Goal: Find specific page/section: Find specific page/section

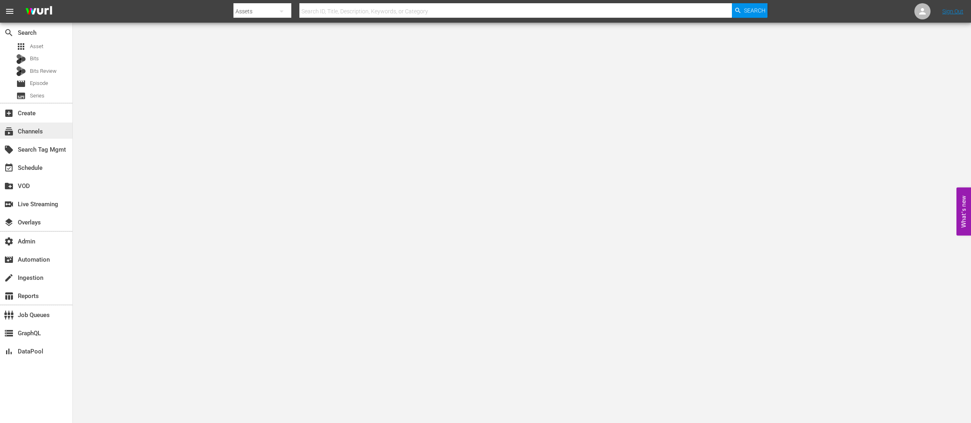
click at [29, 130] on div "subscriptions Channels" at bounding box center [22, 130] width 45 height 7
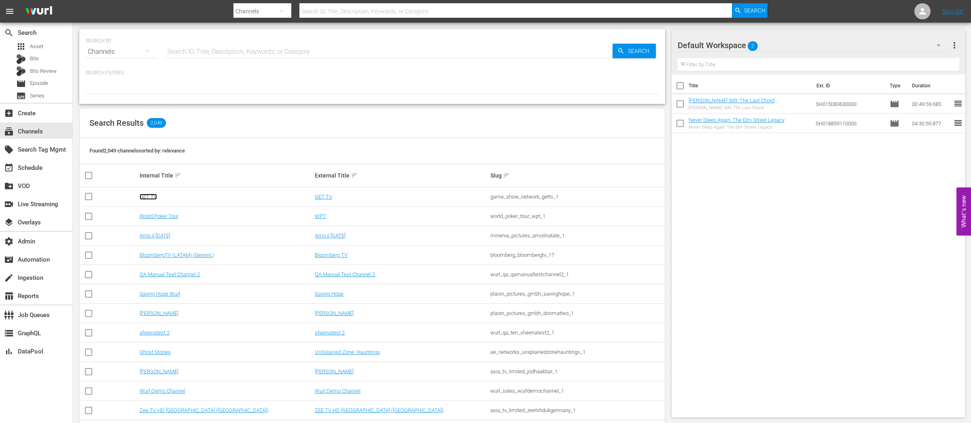
click at [150, 197] on link "GET TV" at bounding box center [148, 197] width 17 height 6
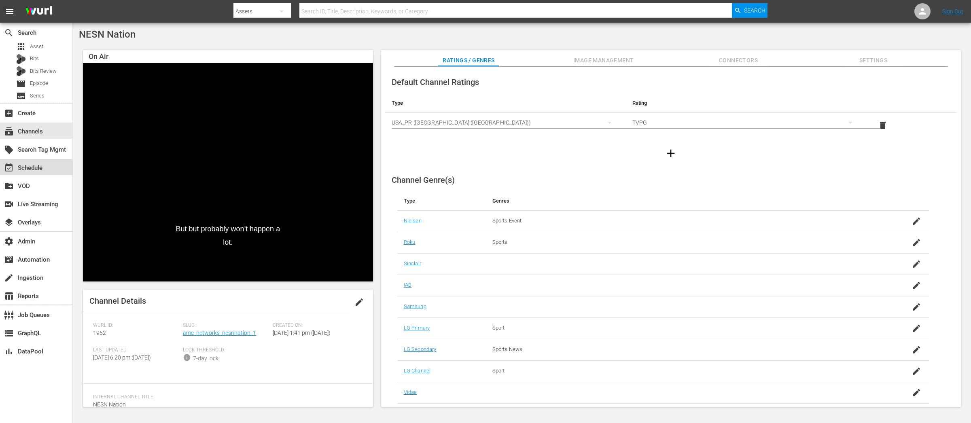
click at [36, 170] on div "event_available Schedule" at bounding box center [22, 166] width 45 height 7
